Goal: Task Accomplishment & Management: Manage account settings

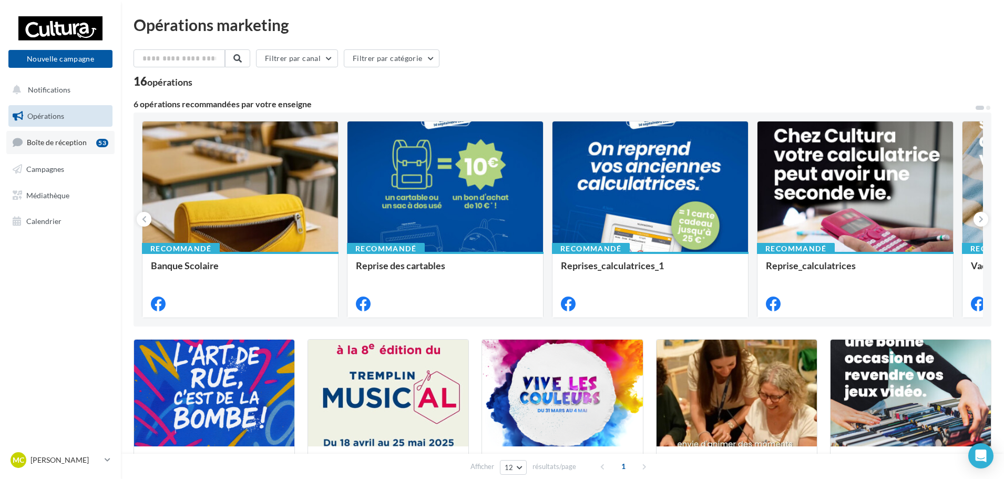
click at [66, 146] on span "Boîte de réception" at bounding box center [57, 142] width 60 height 9
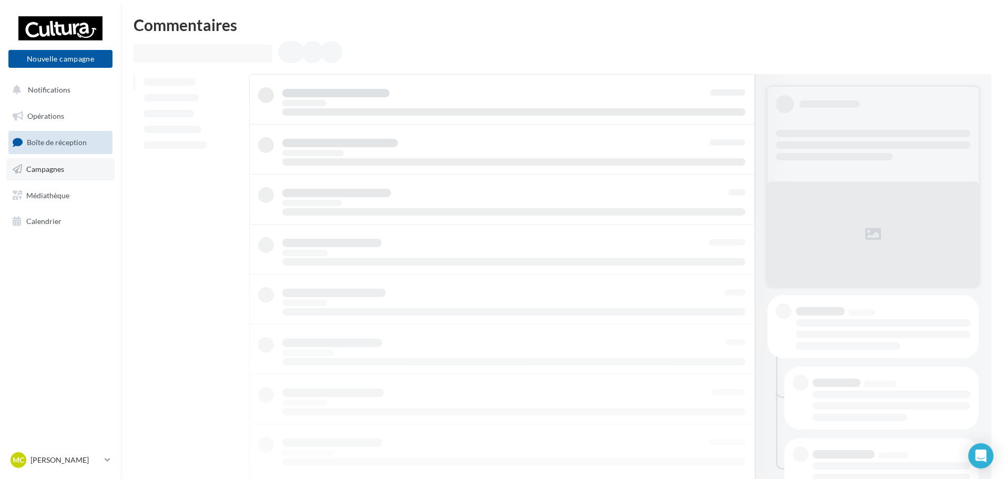
click at [68, 172] on link "Campagnes" at bounding box center [60, 169] width 108 height 22
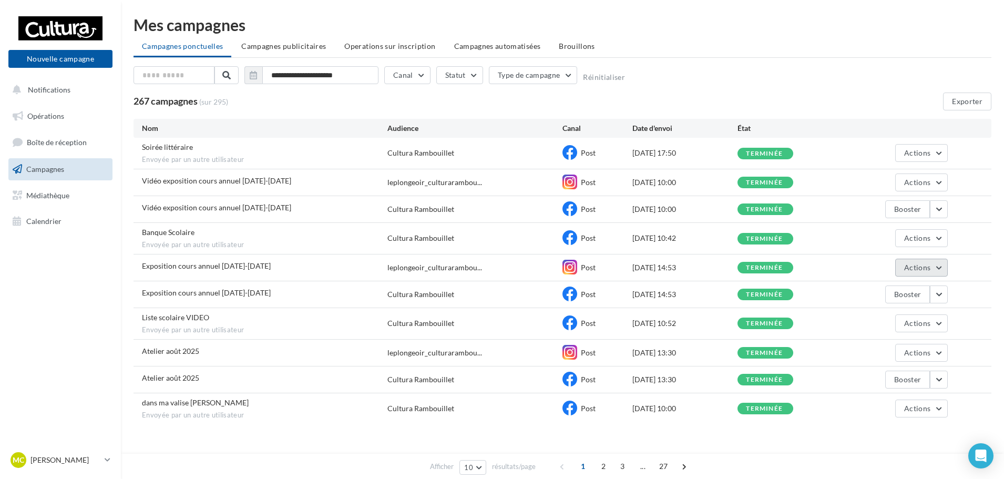
click at [940, 269] on button "Actions" at bounding box center [921, 268] width 53 height 18
click at [901, 318] on button "Renommer" at bounding box center [894, 319] width 105 height 27
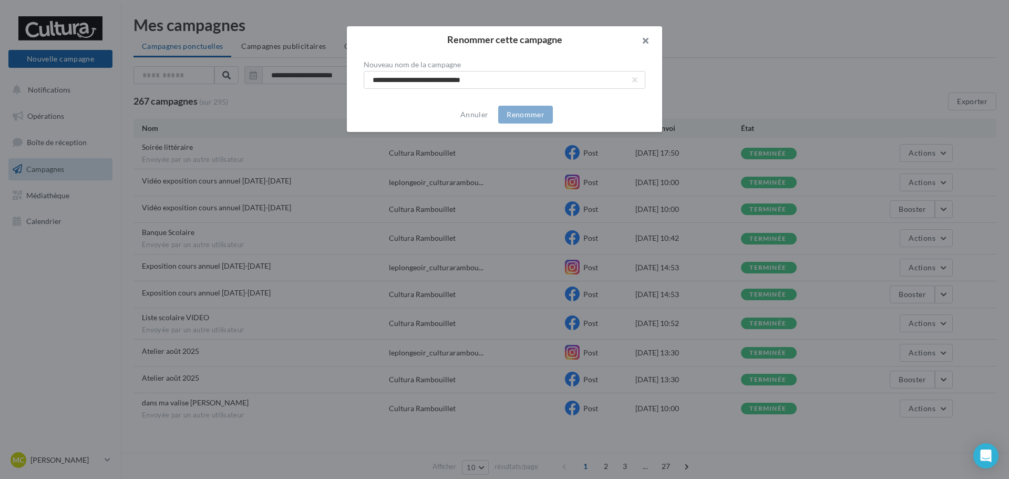
click at [641, 40] on button "button" at bounding box center [641, 42] width 42 height 32
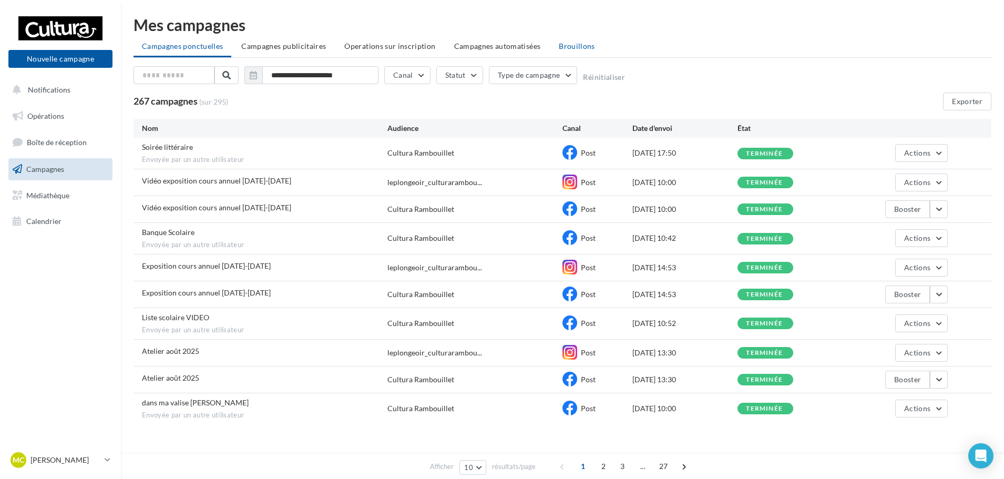
click at [565, 48] on span "Brouillons" at bounding box center [577, 46] width 36 height 9
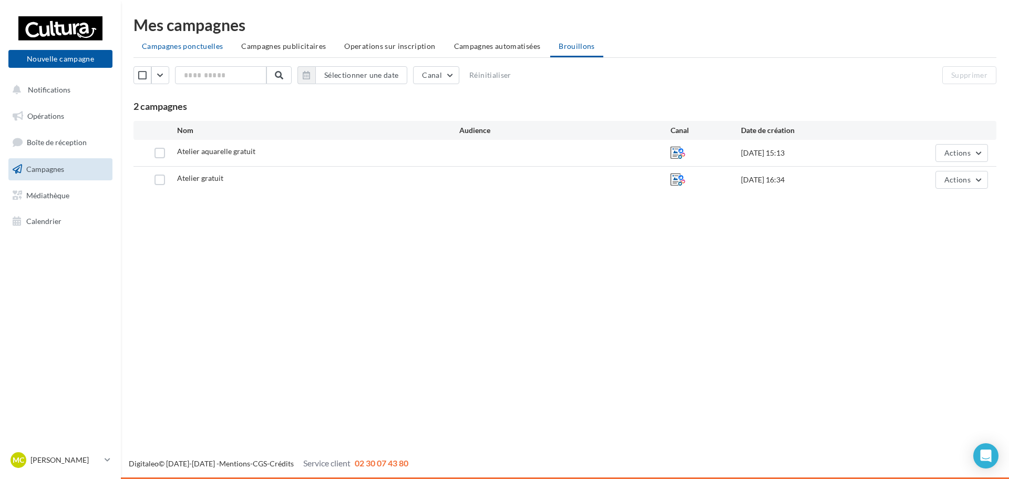
click at [164, 45] on span "Campagnes ponctuelles" at bounding box center [182, 46] width 81 height 9
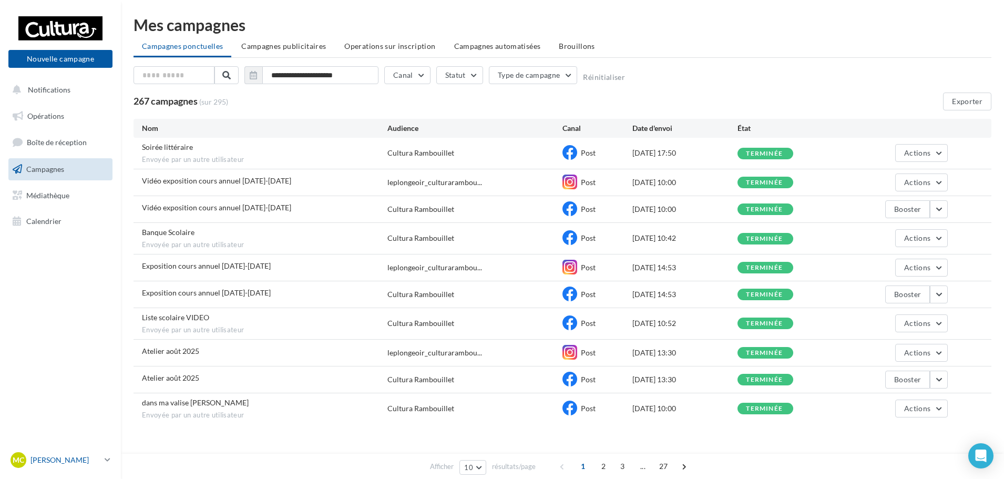
click at [106, 463] on icon at bounding box center [108, 459] width 6 height 9
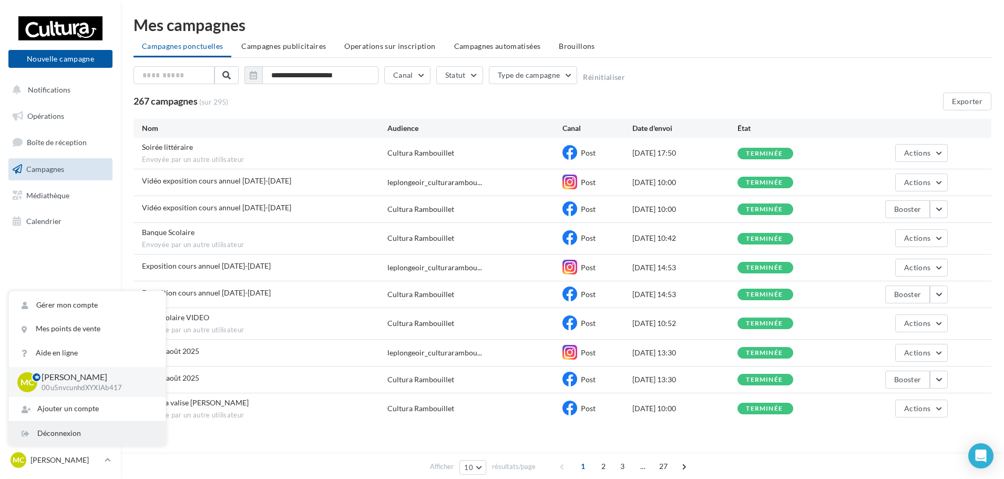
click at [71, 435] on div "Déconnexion" at bounding box center [87, 433] width 157 height 24
